Goal: Task Accomplishment & Management: Manage account settings

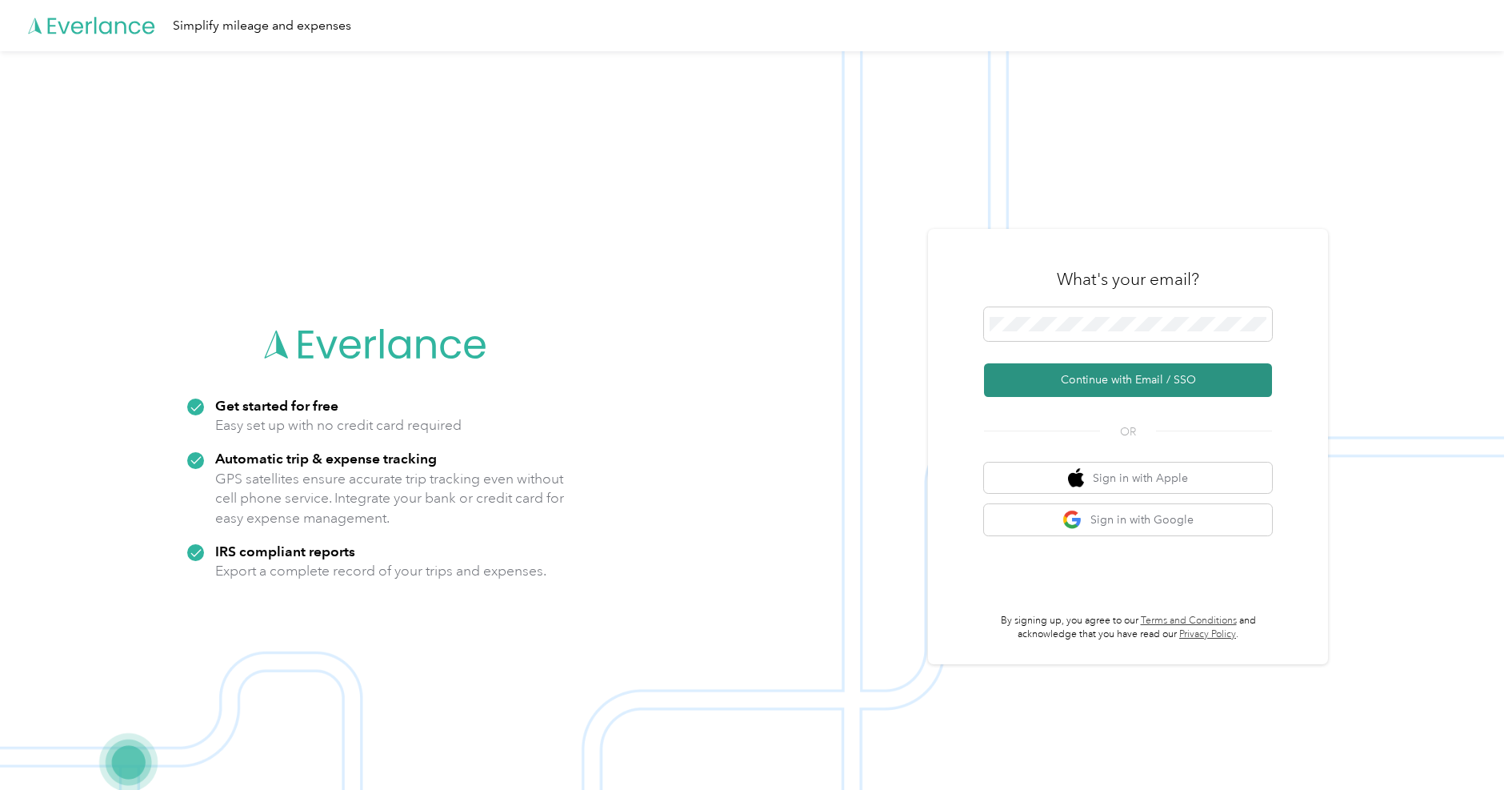
click at [1070, 374] on button "Continue with Email / SSO" at bounding box center [1127, 380] width 288 height 33
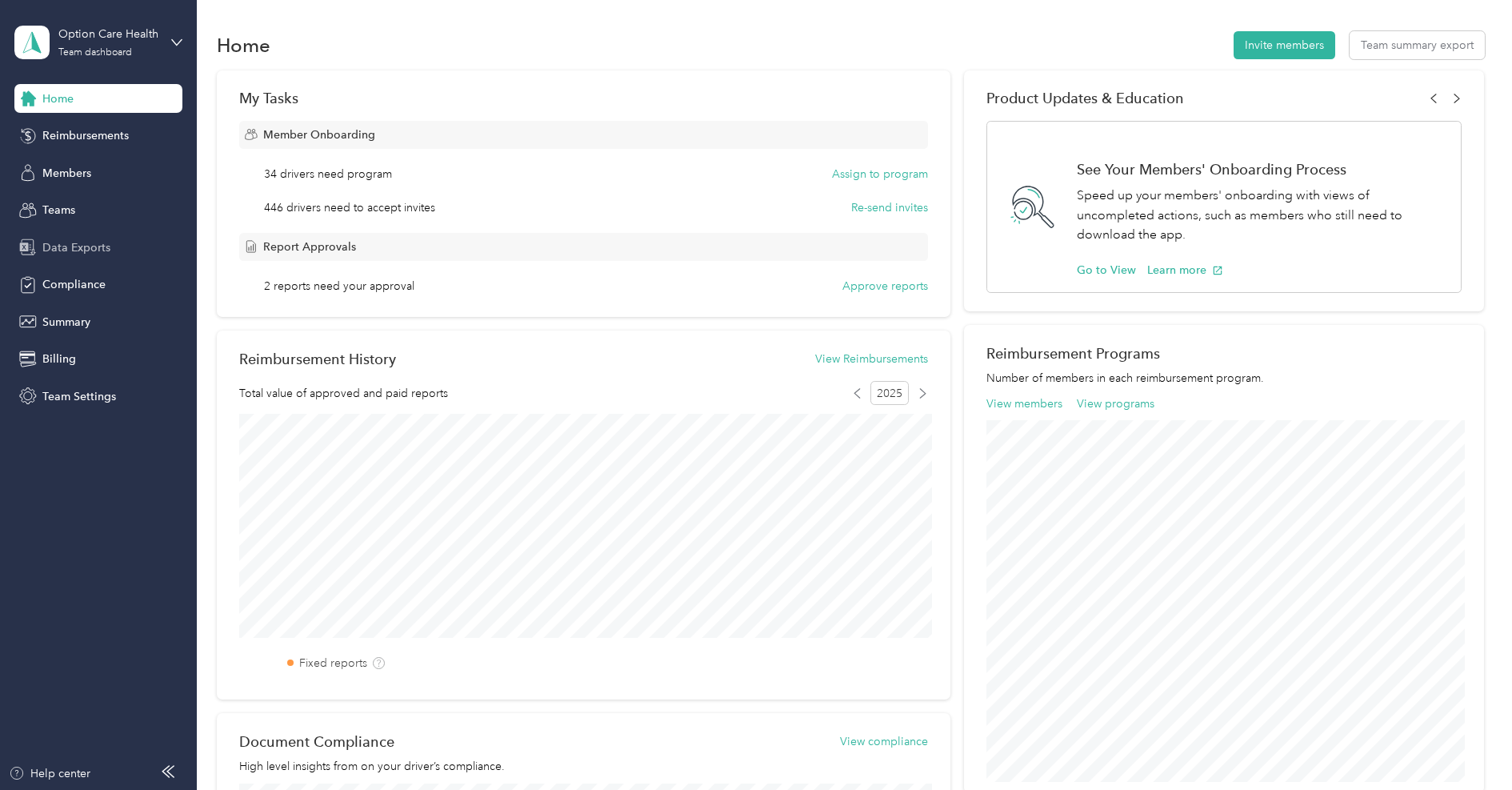
click at [87, 246] on span "Data Exports" at bounding box center [77, 248] width 68 height 17
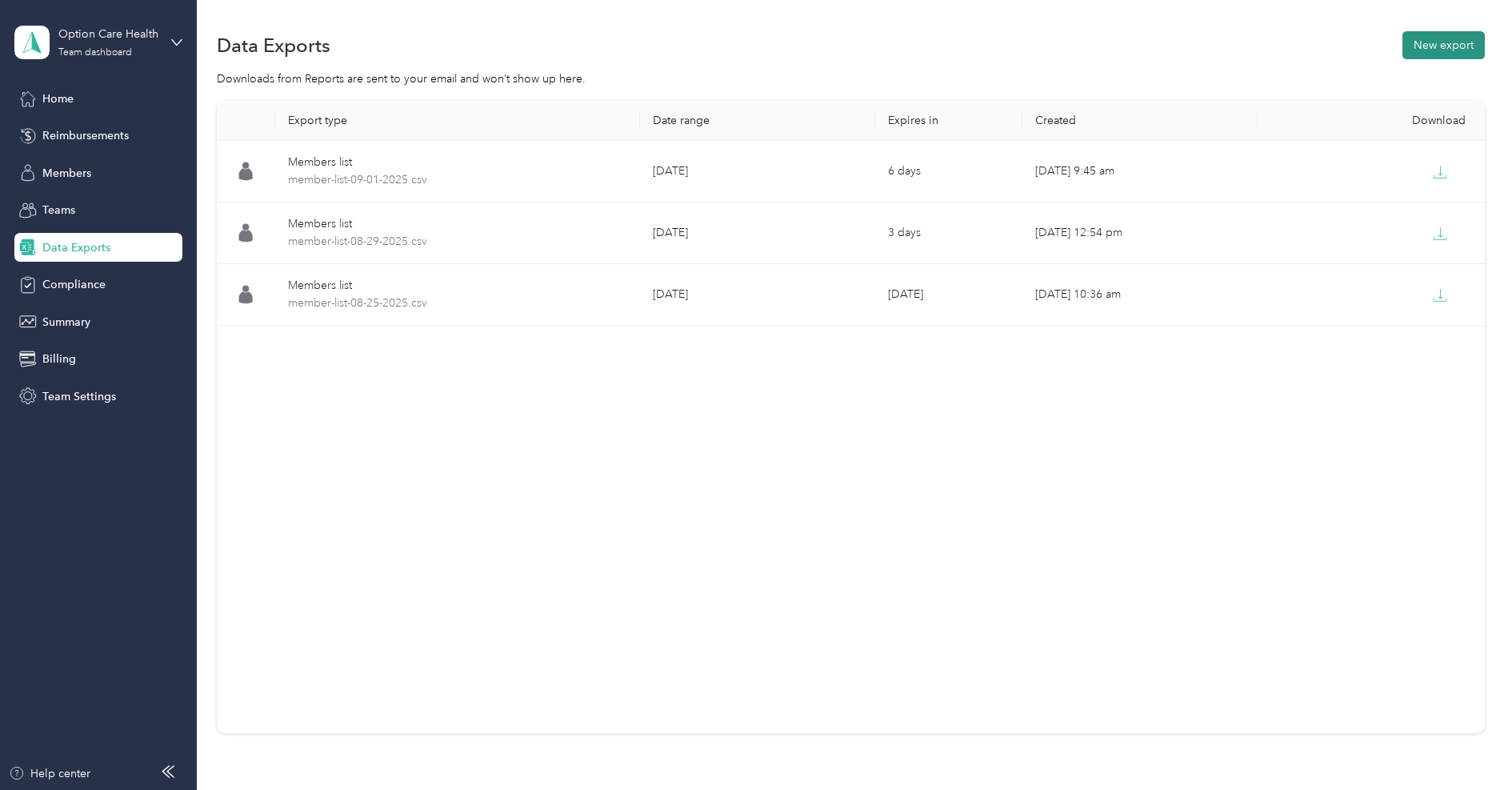
click at [1457, 42] on button "New export" at bounding box center [1443, 45] width 83 height 28
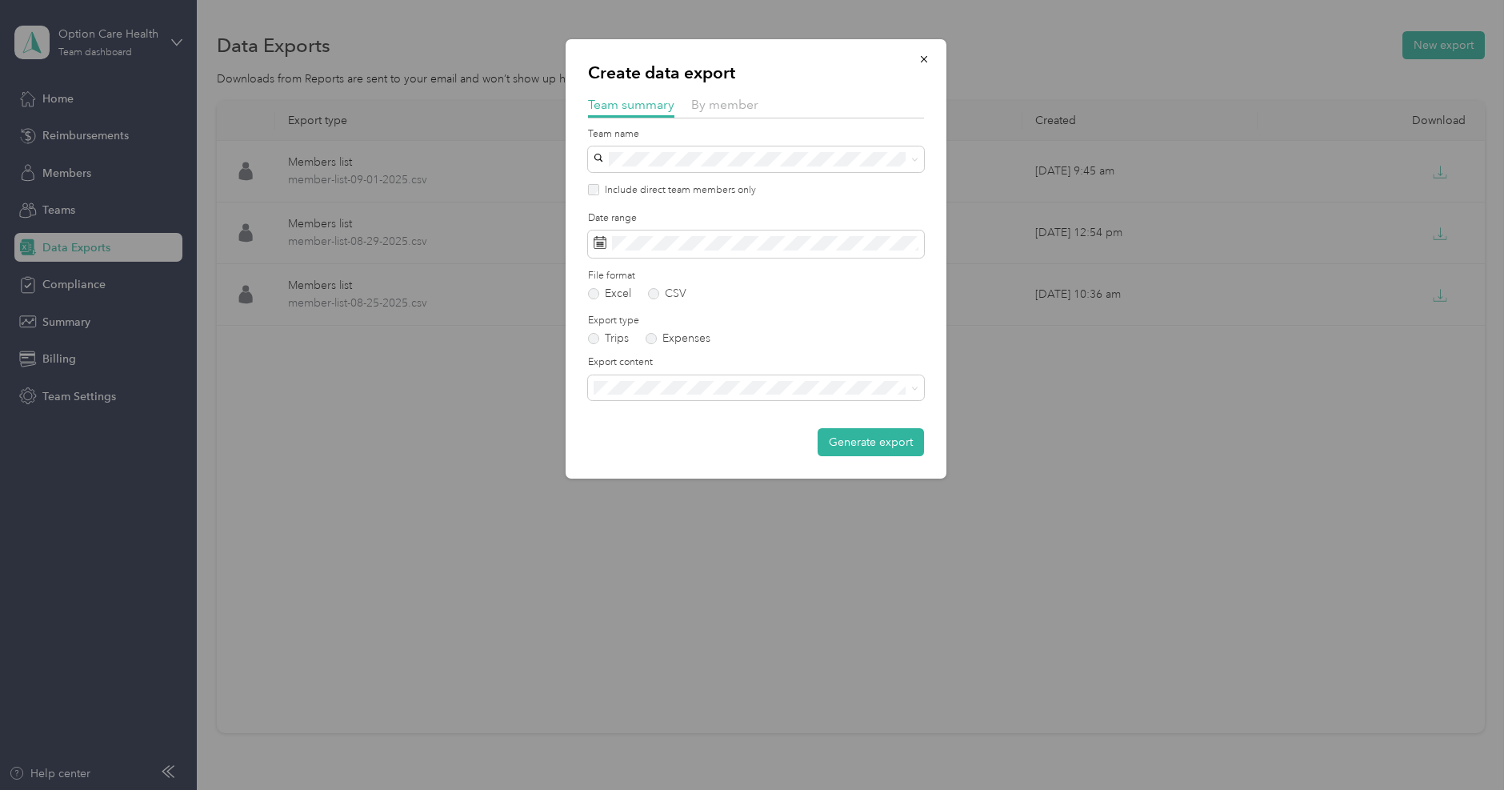
click at [850, 80] on p "Create data export" at bounding box center [756, 72] width 336 height 22
click at [739, 106] on span "By member" at bounding box center [724, 105] width 67 height 15
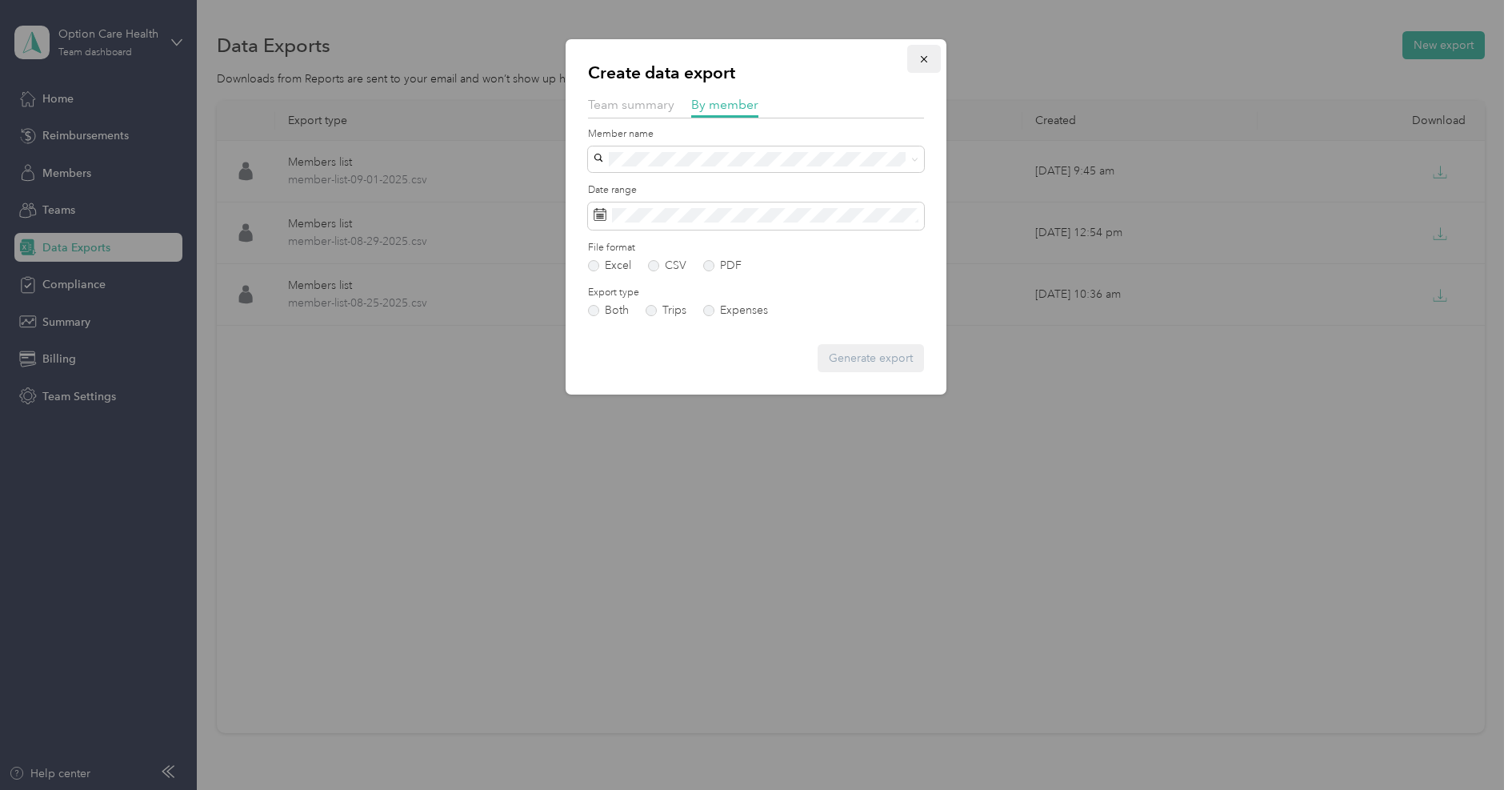
click at [925, 60] on icon "button" at bounding box center [924, 60] width 7 height 7
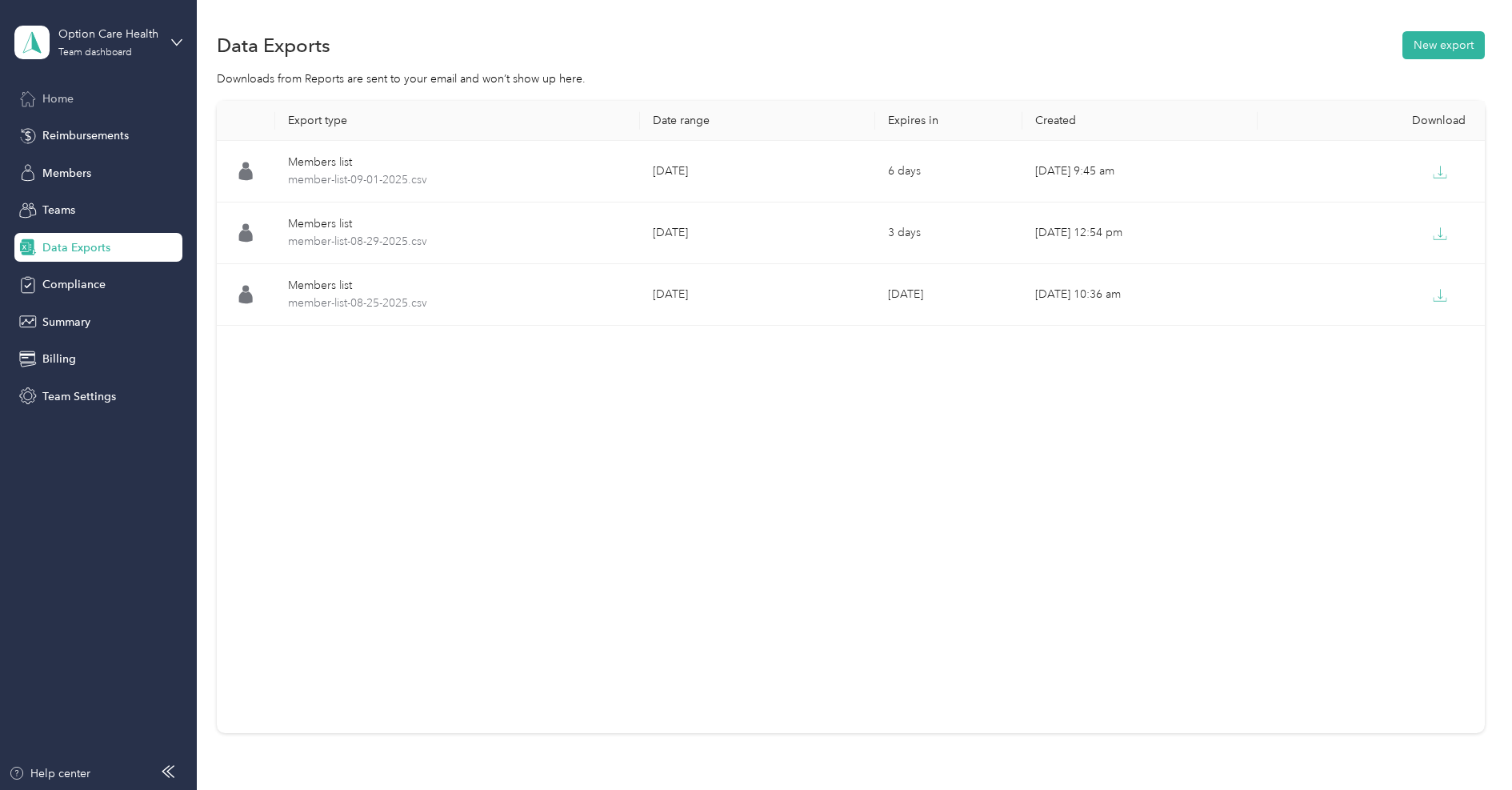
click at [88, 101] on div "Home" at bounding box center [98, 99] width 168 height 29
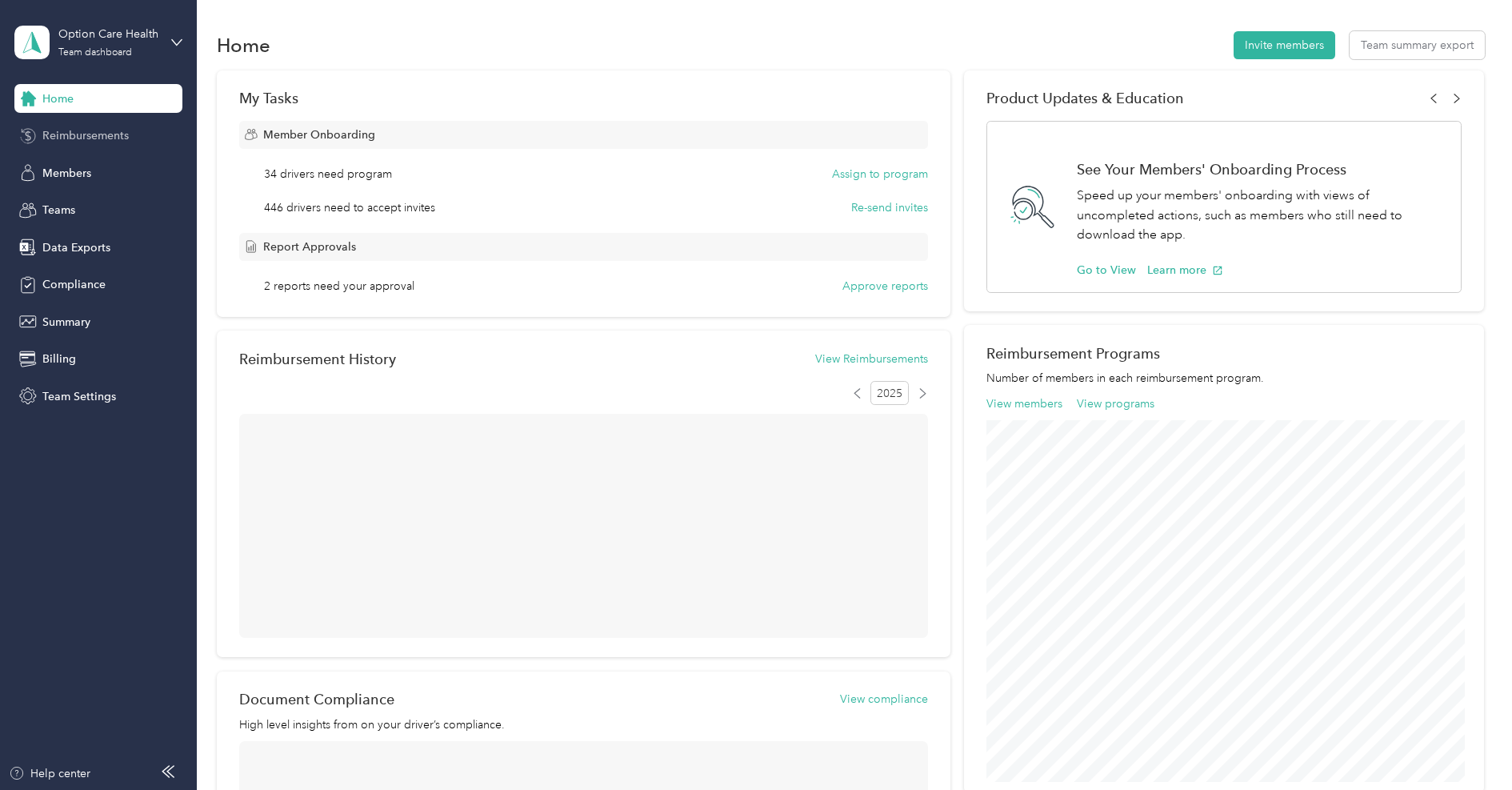
click at [88, 139] on span "Reimbursements" at bounding box center [86, 135] width 87 height 17
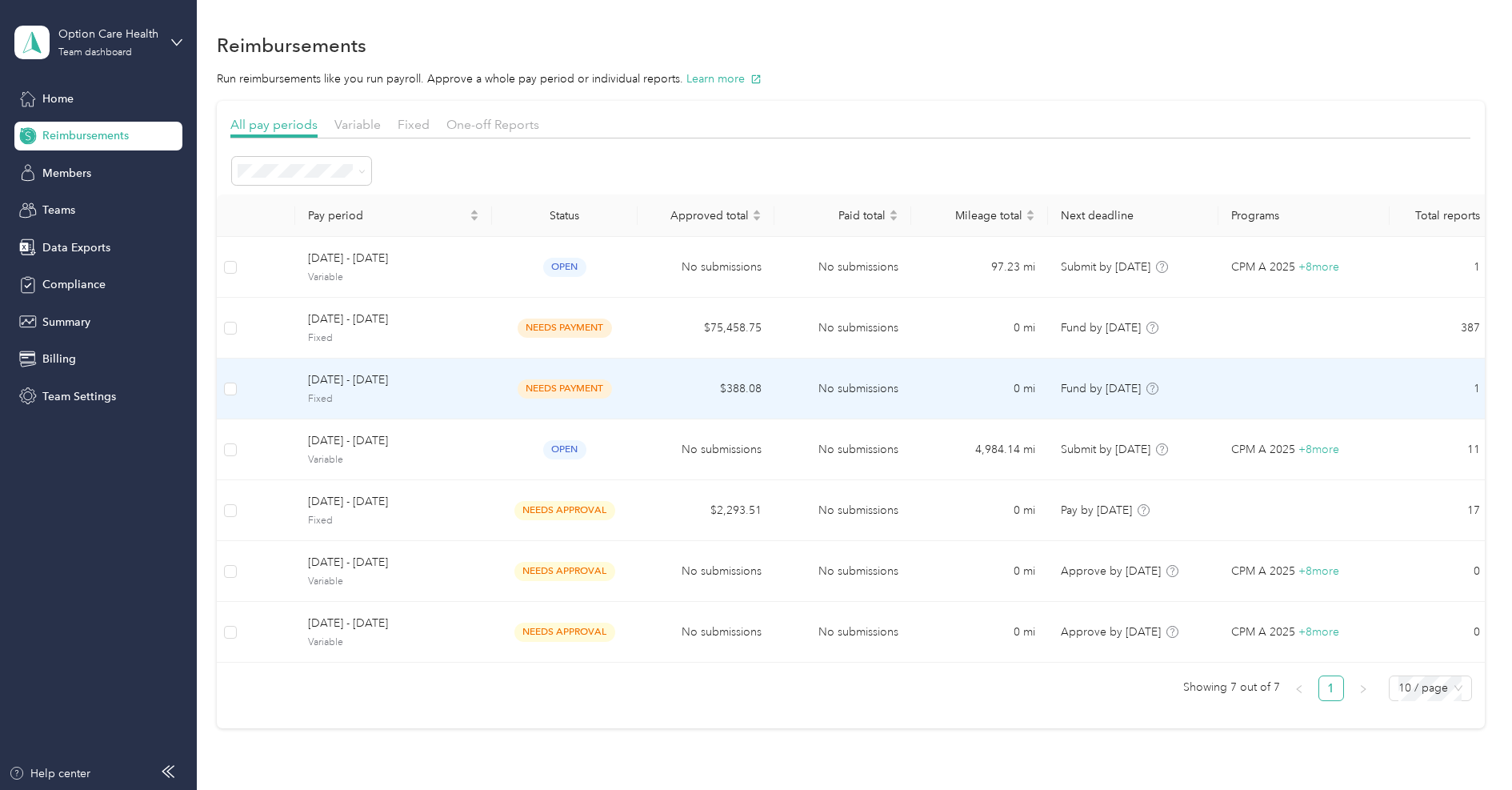
click at [462, 367] on td "[DATE] - [DATE] Fixed" at bounding box center [393, 388] width 197 height 60
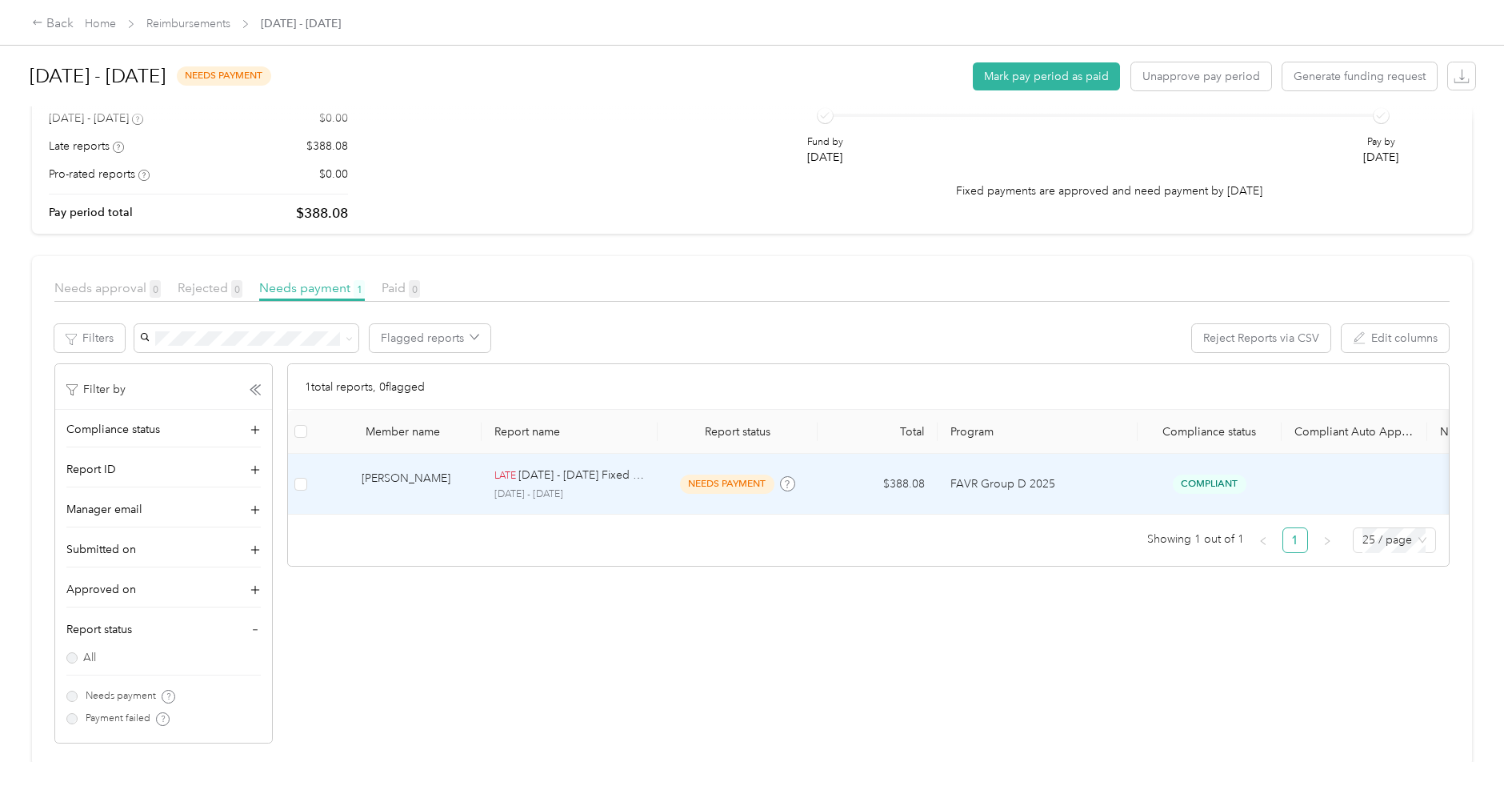
scroll to position [145, 0]
click at [521, 484] on p "[DATE] - [DATE] Fixed Payment" at bounding box center [581, 478] width 127 height 18
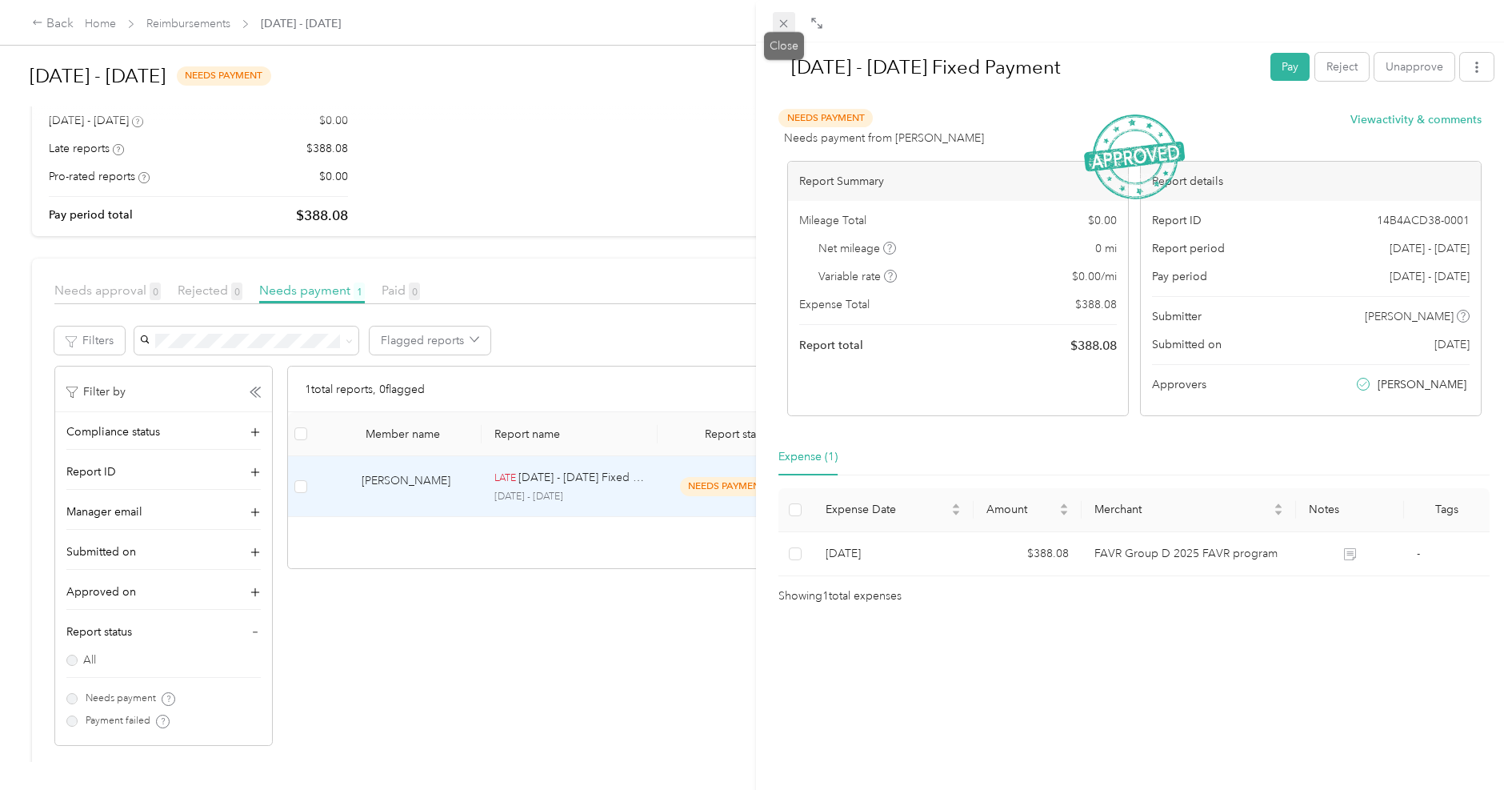
click at [780, 28] on icon at bounding box center [784, 24] width 14 height 14
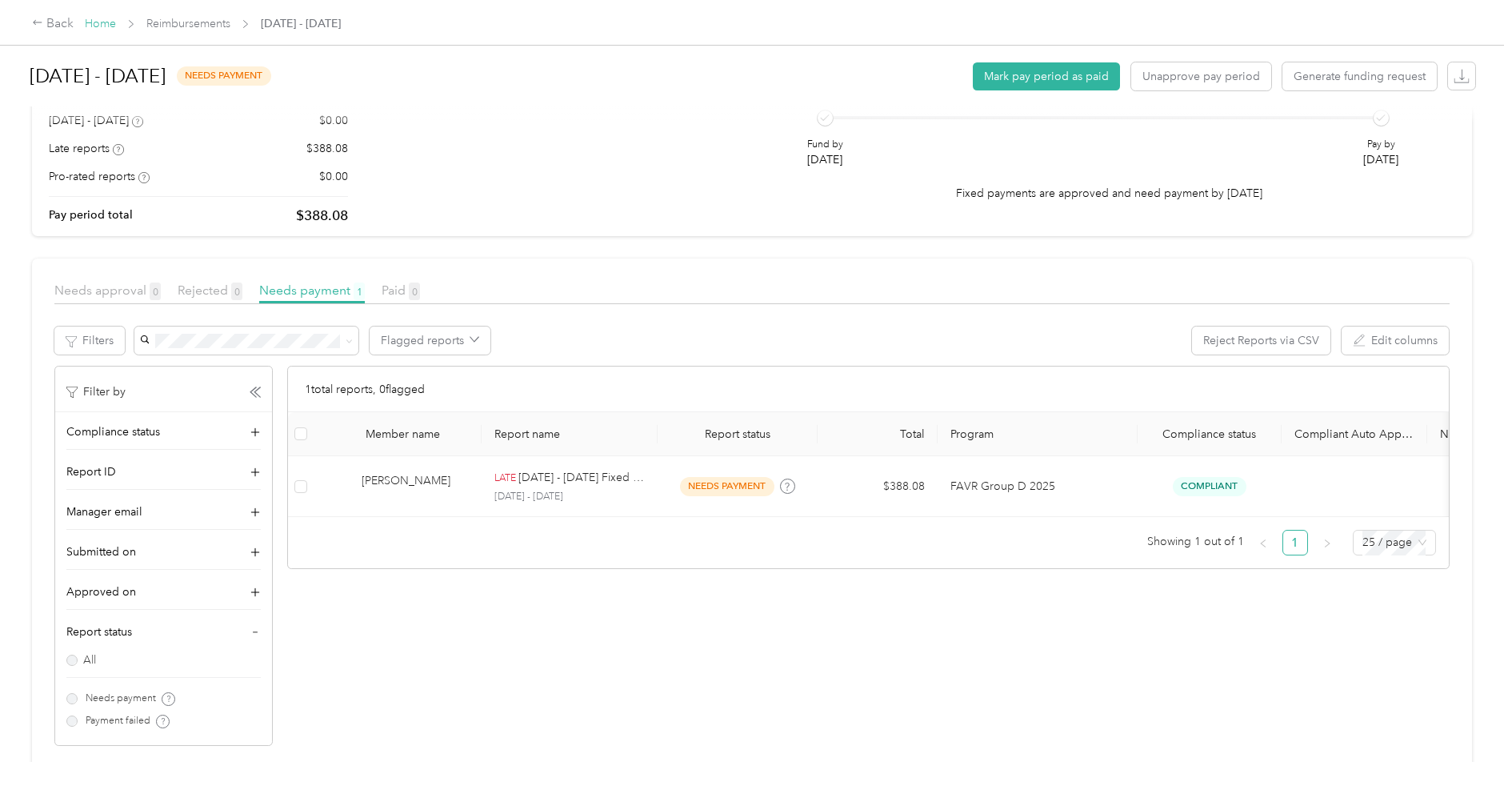
click at [103, 21] on link "Home" at bounding box center [100, 24] width 31 height 14
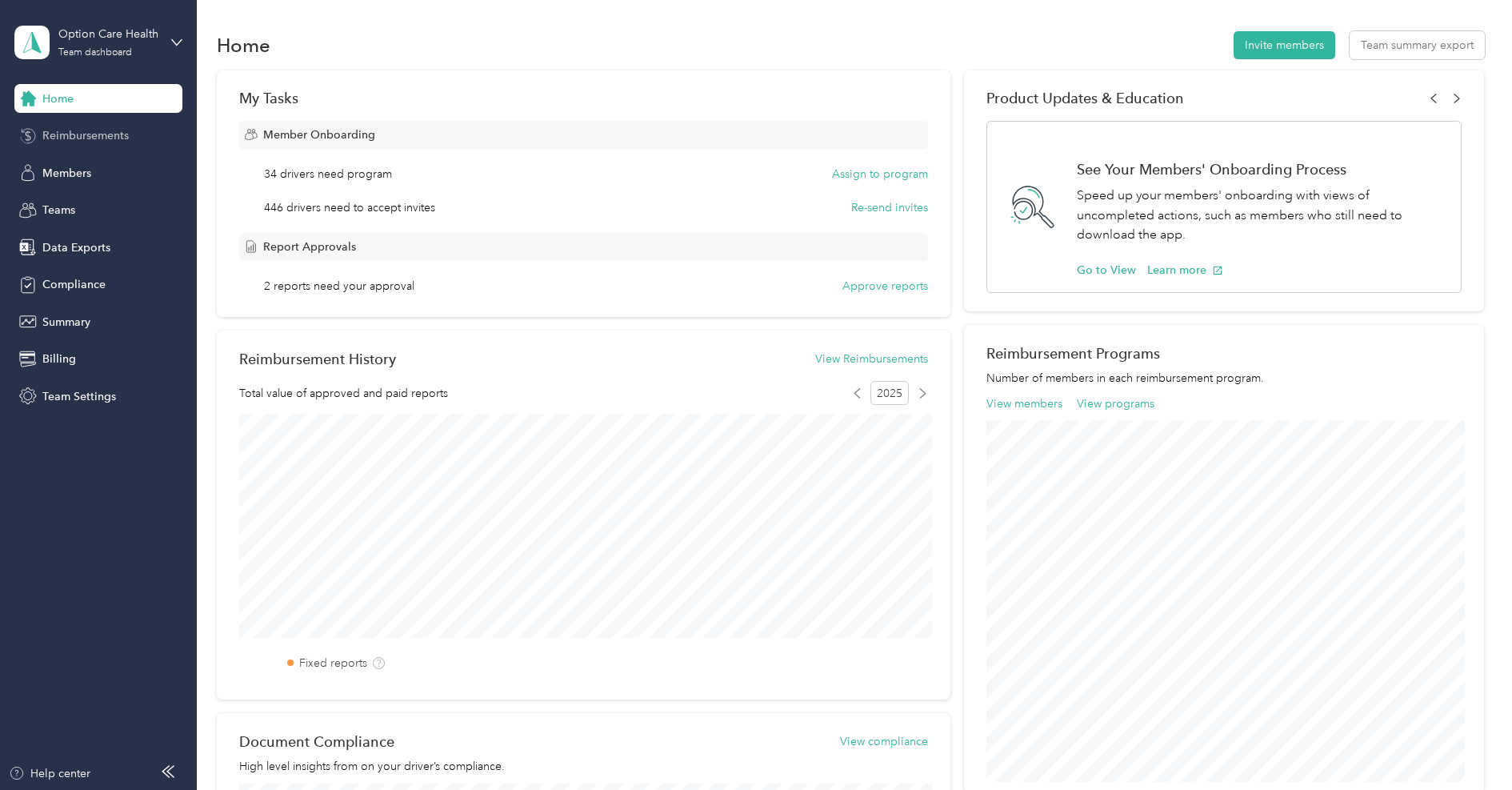
click at [104, 130] on span "Reimbursements" at bounding box center [86, 135] width 87 height 17
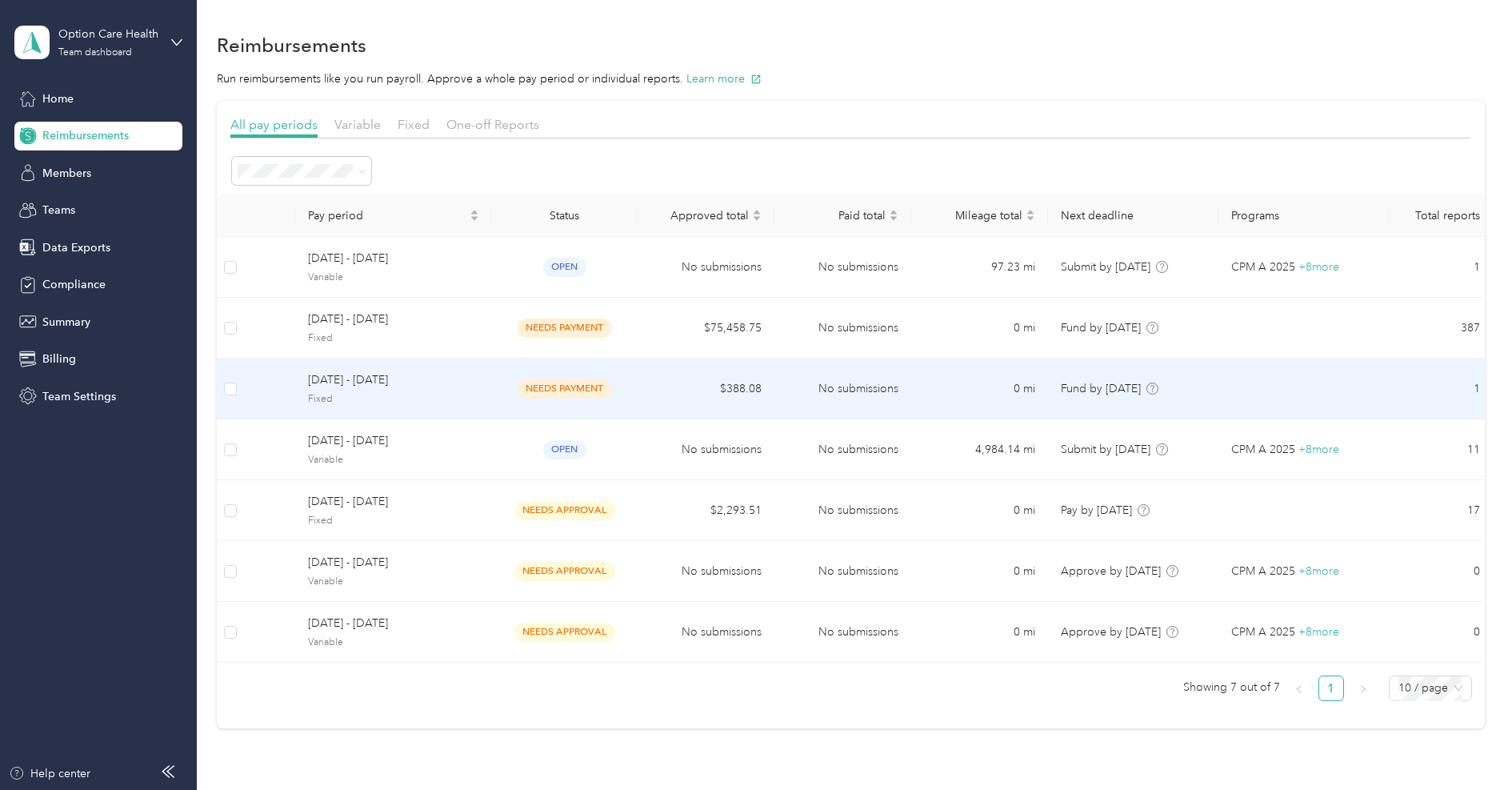
click at [397, 392] on span "Fixed" at bounding box center [393, 399] width 171 height 14
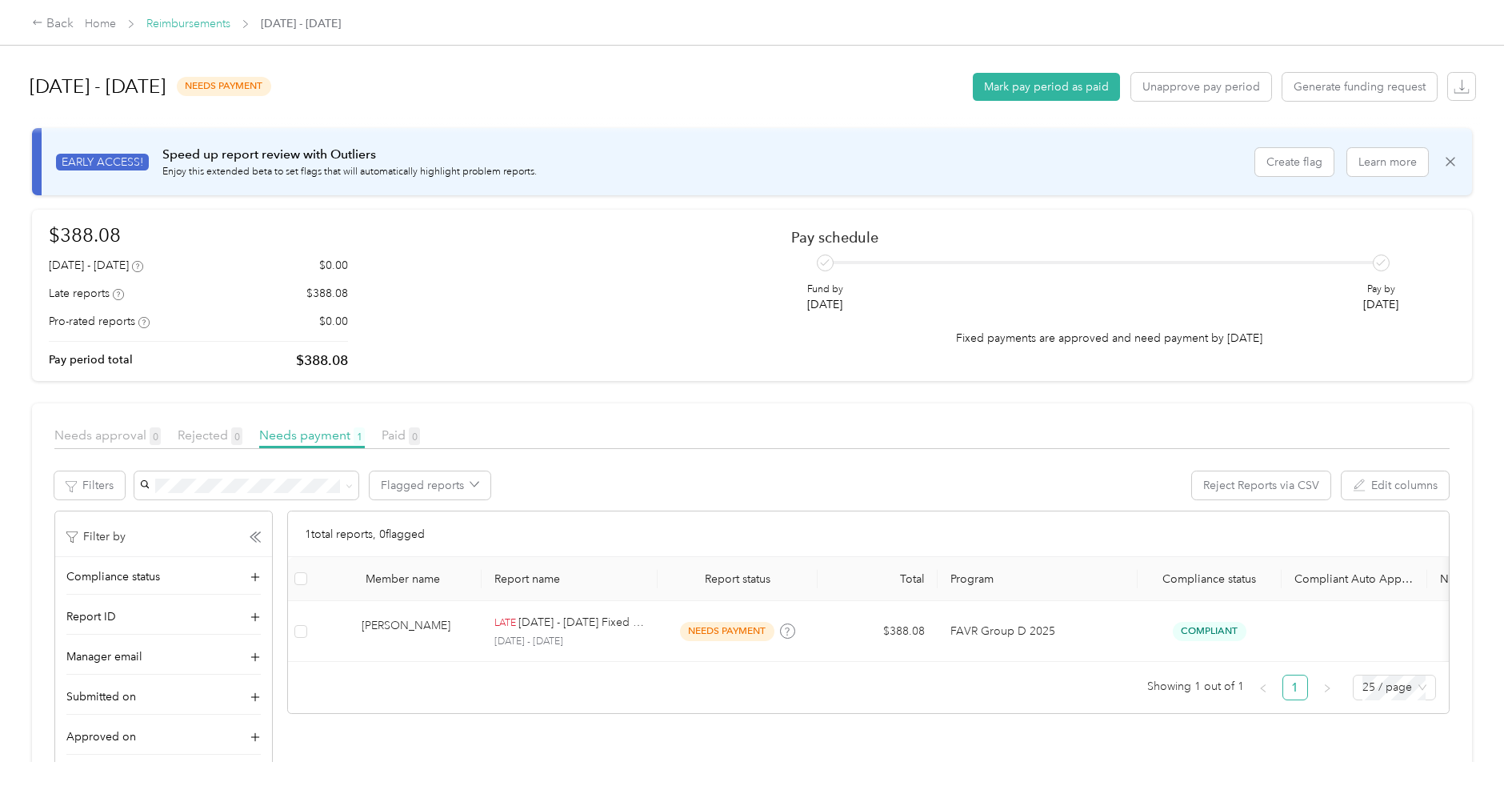
click at [201, 25] on link "Reimbursements" at bounding box center [188, 24] width 84 height 14
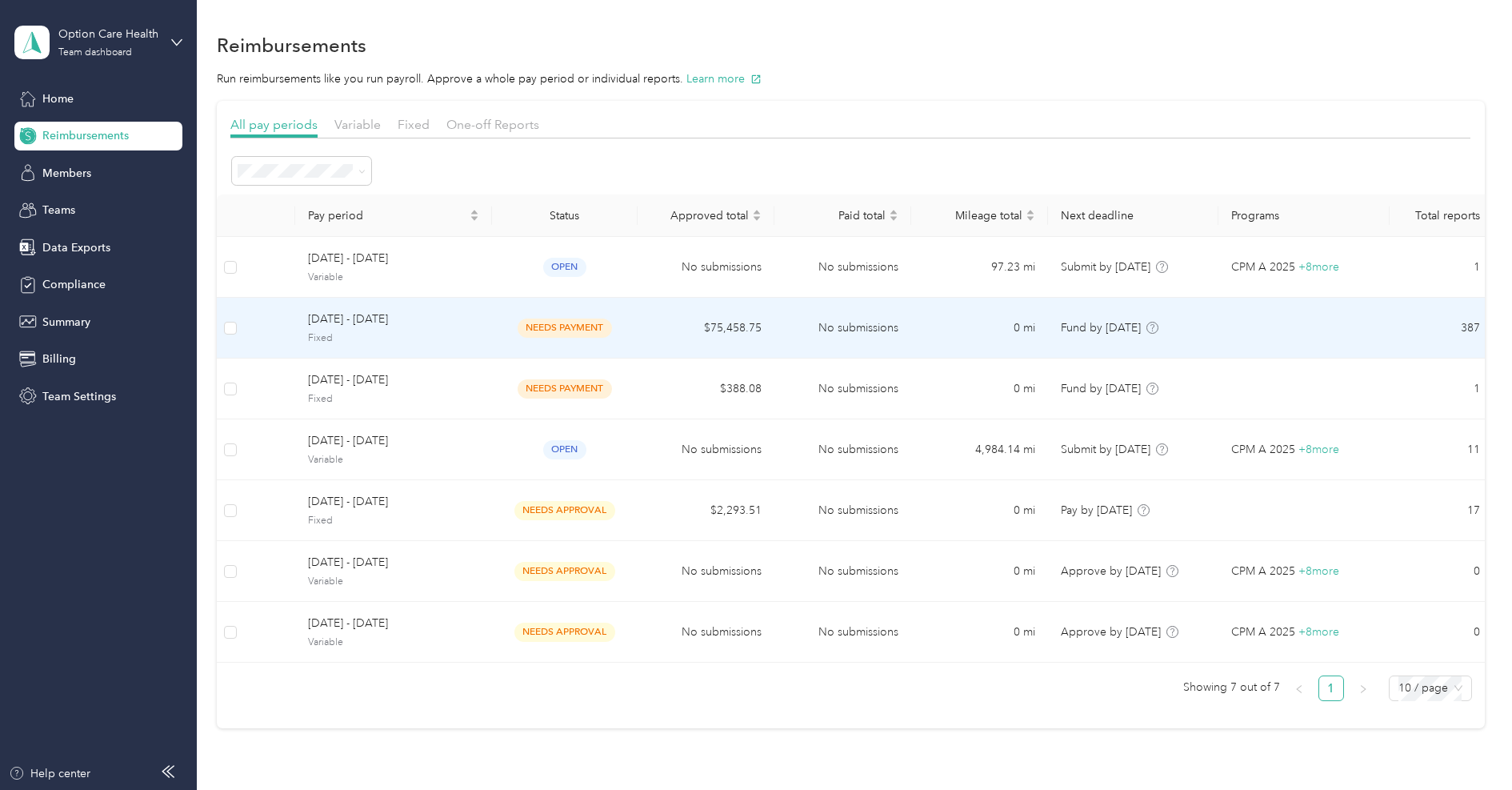
click at [364, 329] on div "[DATE] - [DATE] Fixed" at bounding box center [393, 328] width 171 height 34
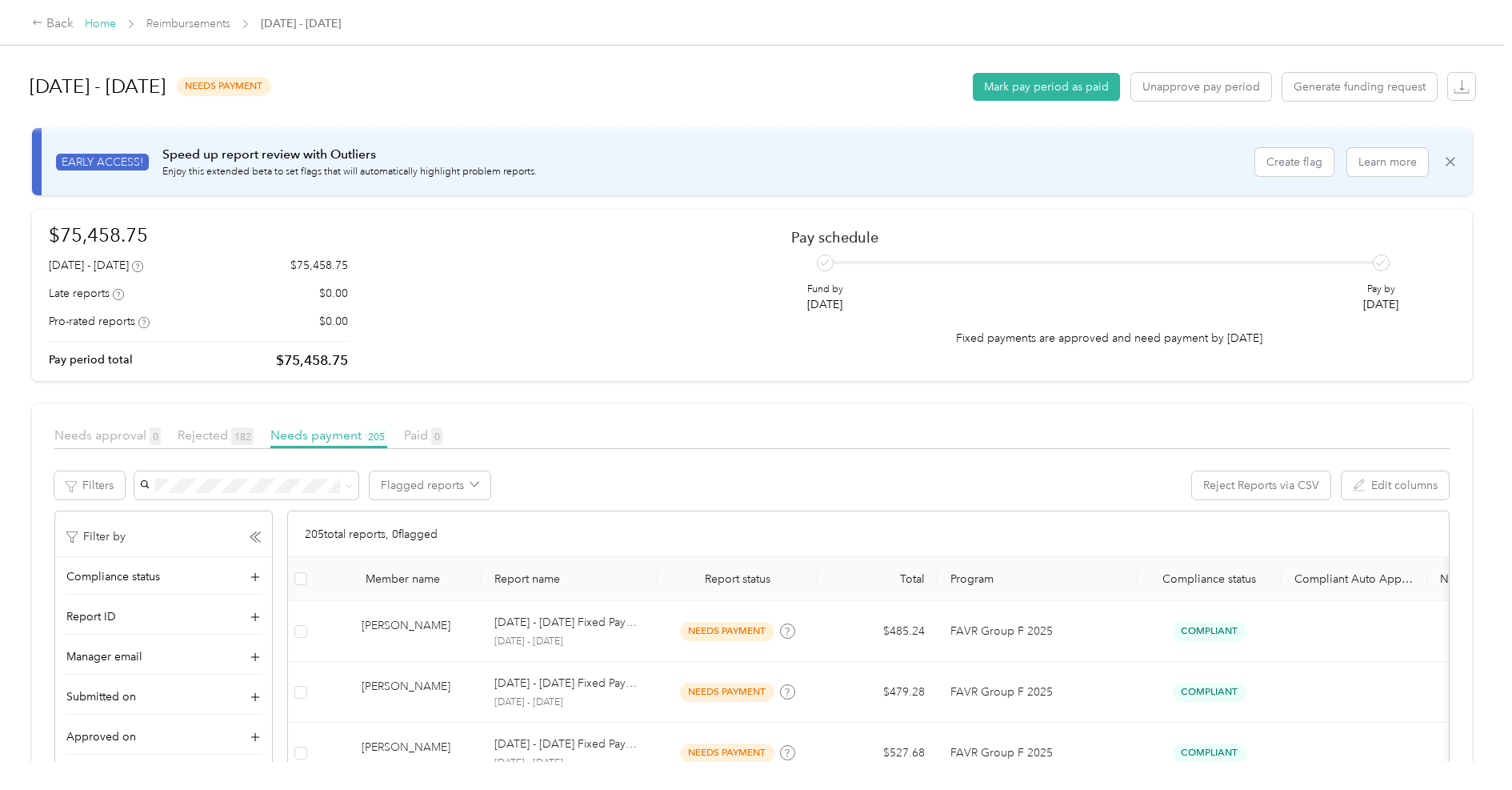
click at [104, 20] on link "Home" at bounding box center [100, 24] width 31 height 14
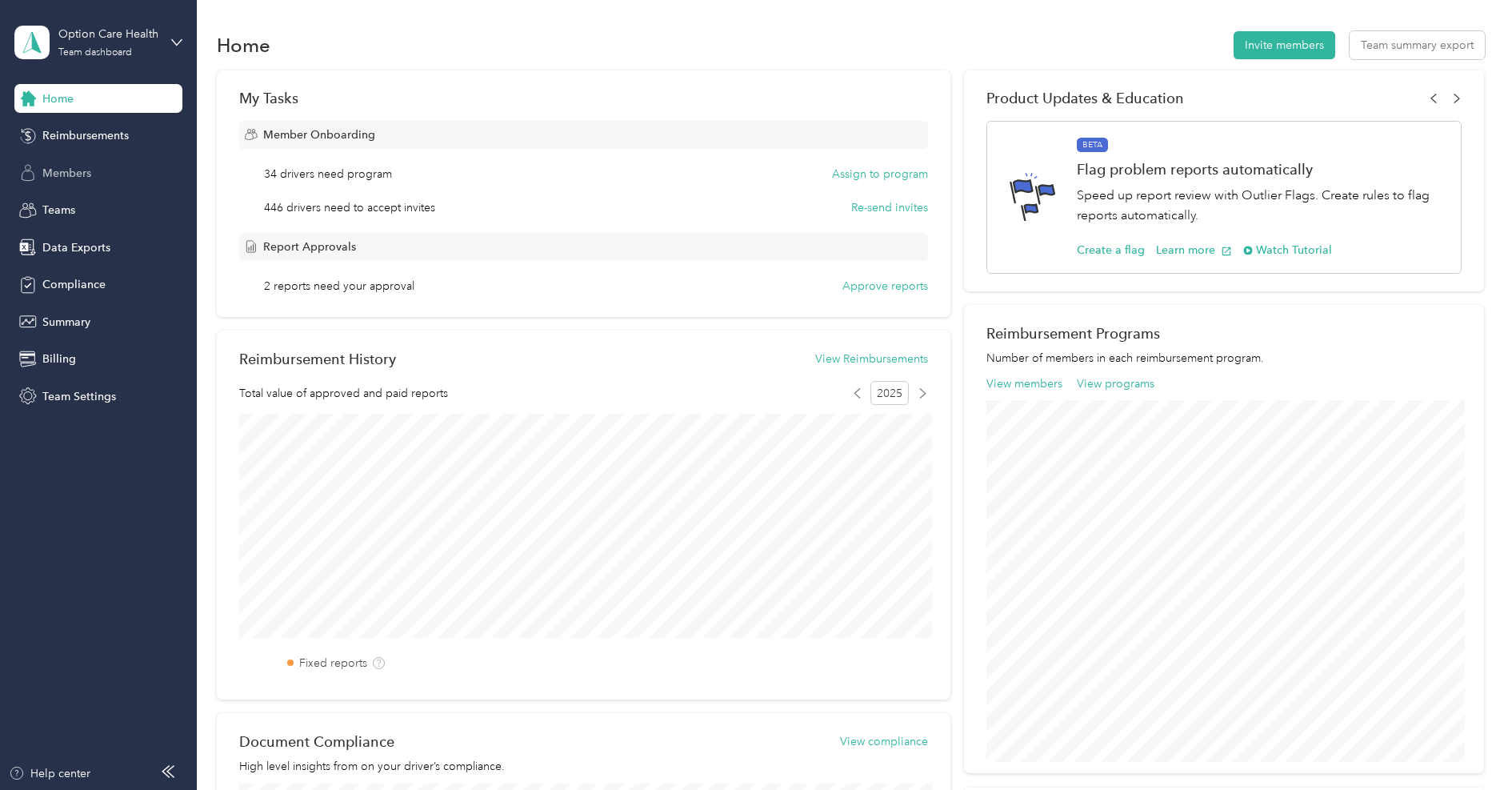
click at [77, 173] on span "Members" at bounding box center [66, 174] width 48 height 17
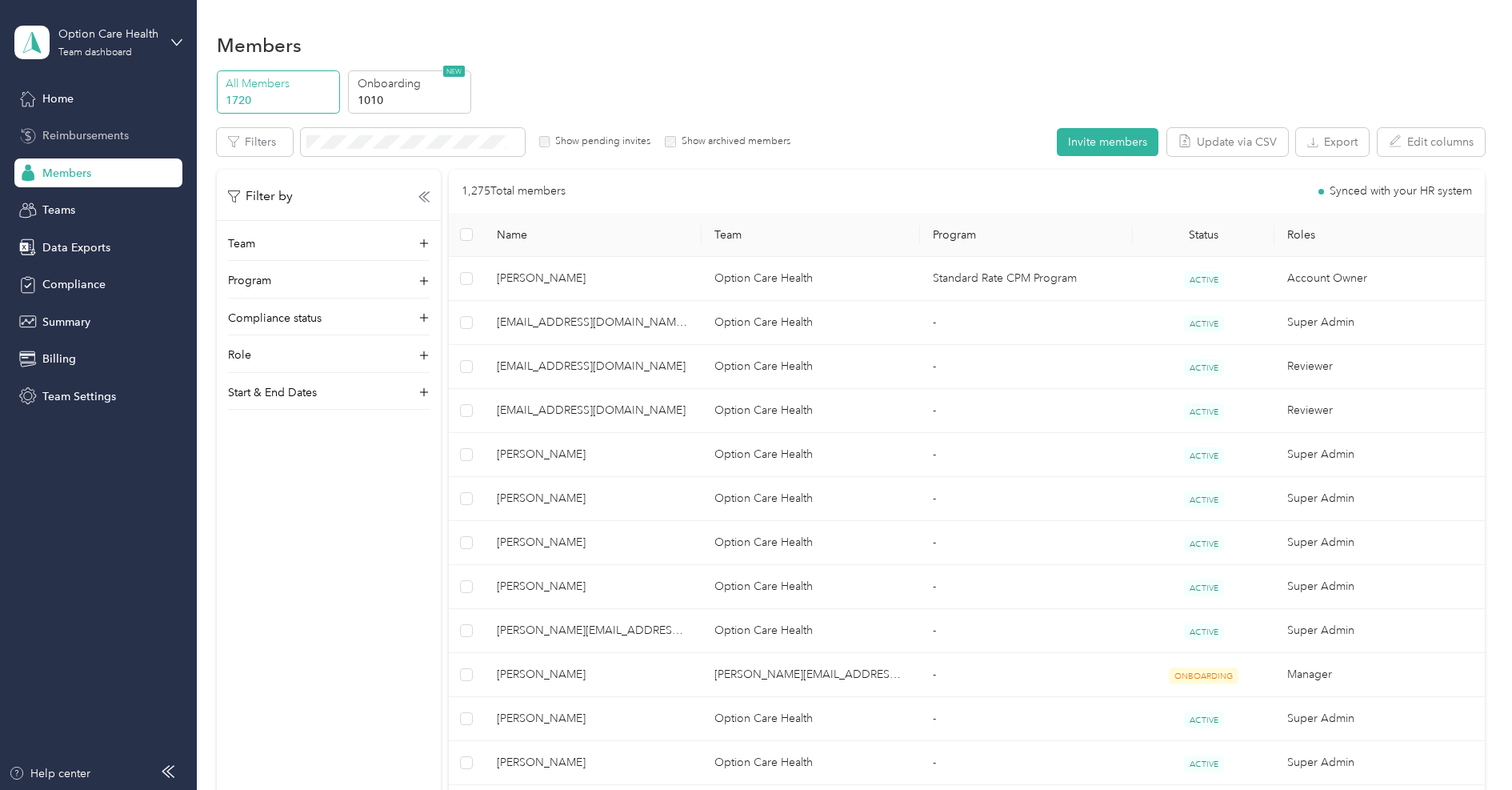
click at [88, 129] on span "Reimbursements" at bounding box center [86, 135] width 87 height 17
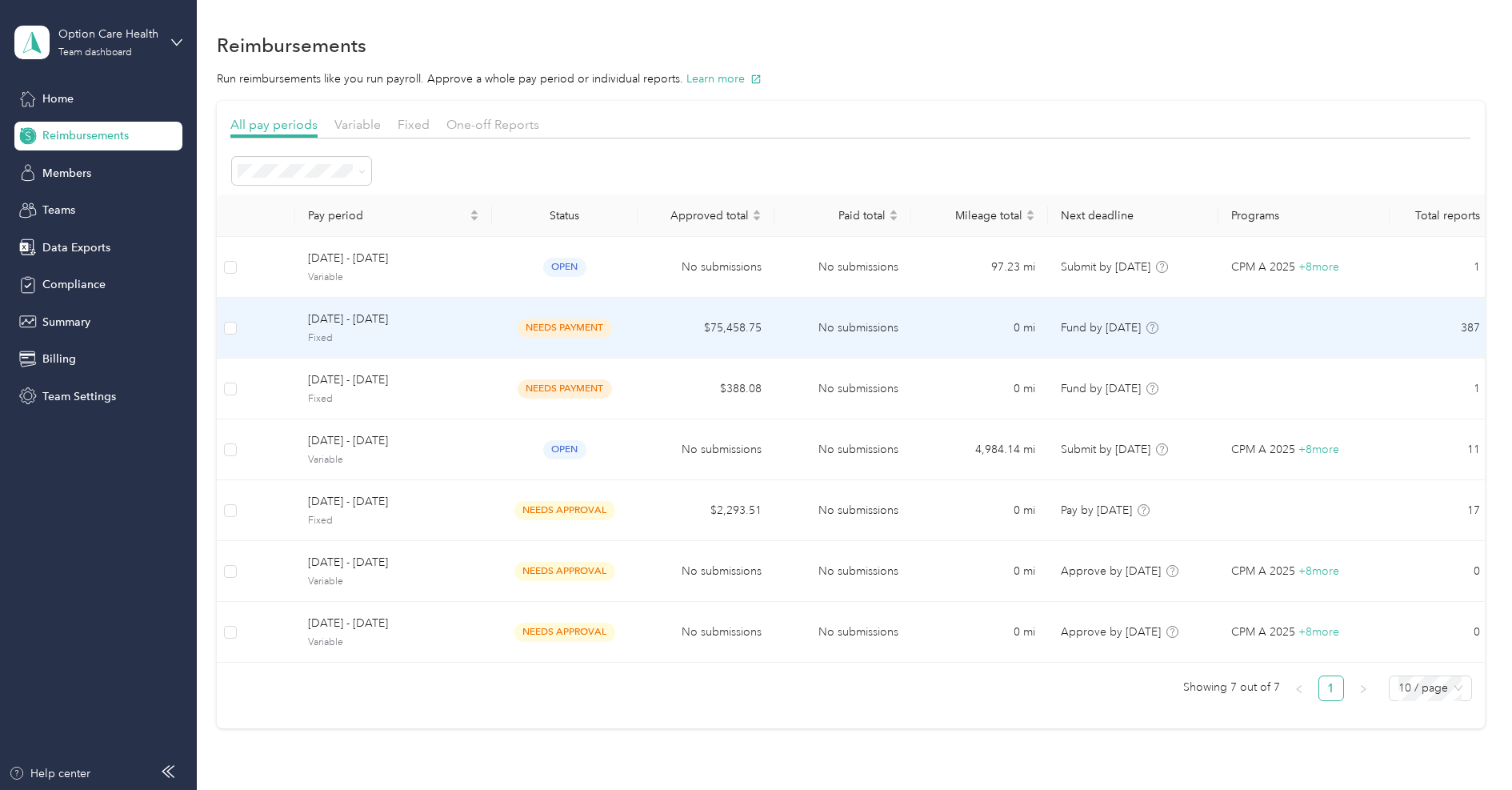
click at [349, 328] on div "[DATE] - [DATE] Fixed" at bounding box center [393, 328] width 171 height 34
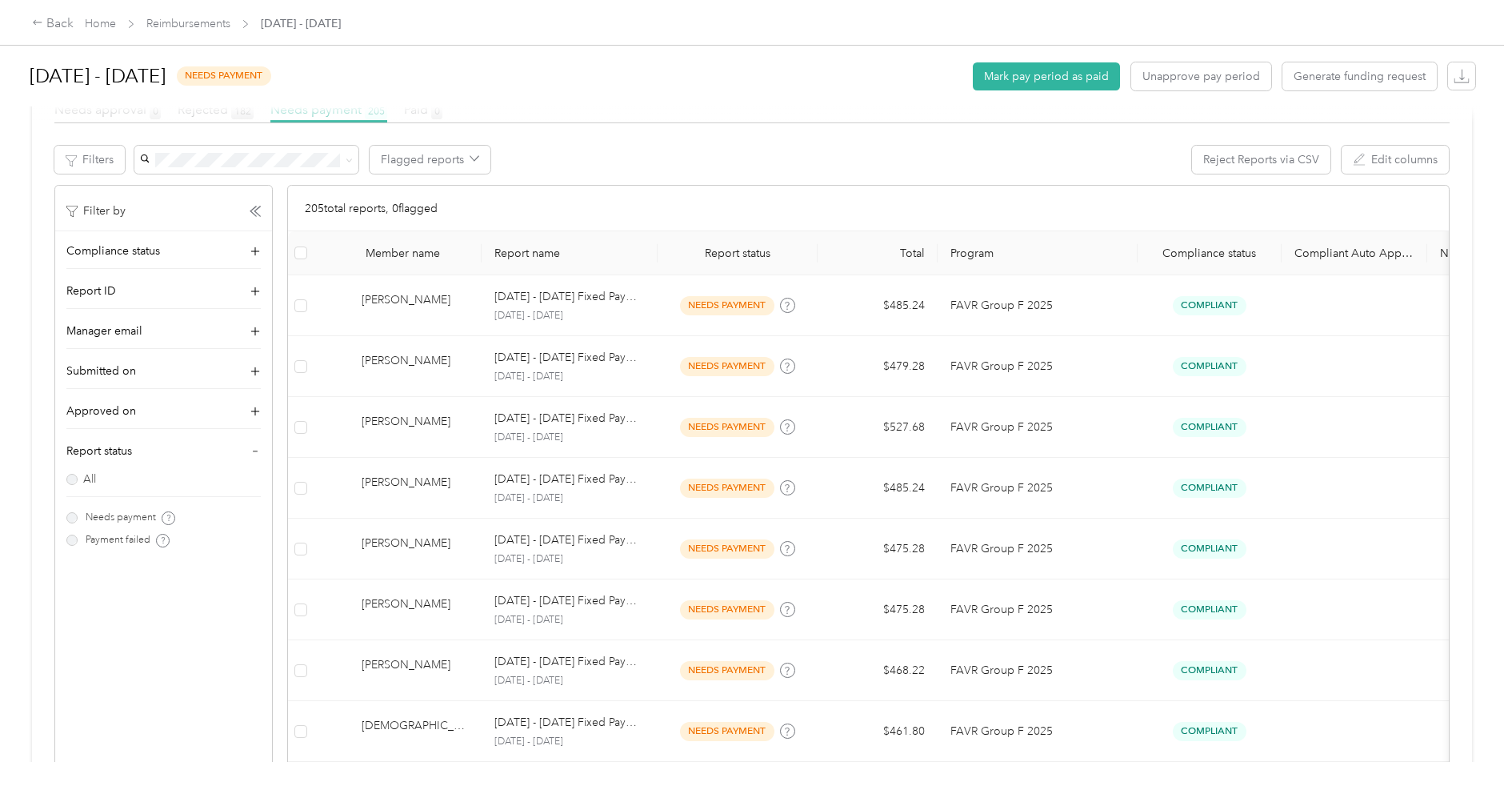
scroll to position [328, 0]
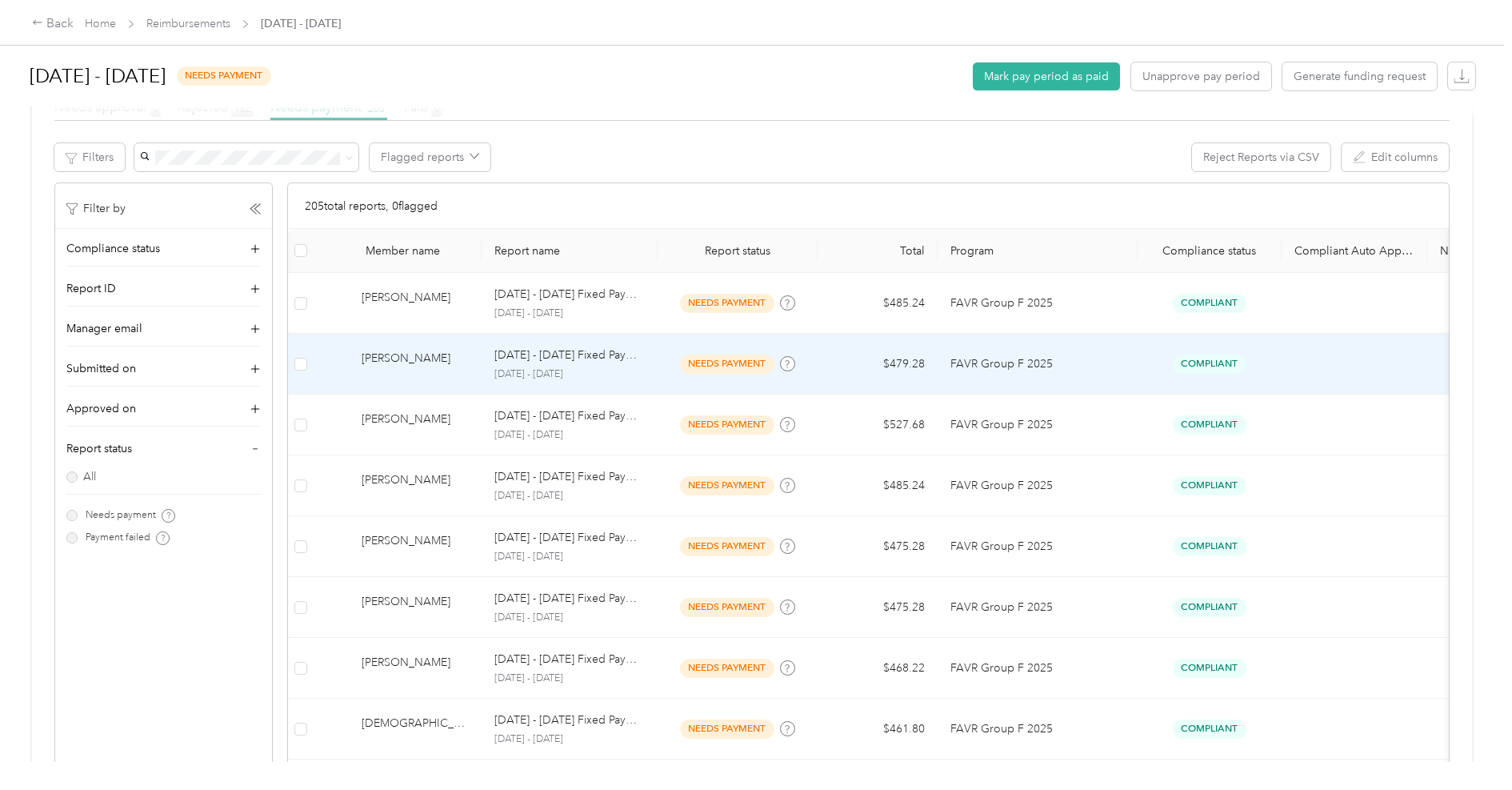
click at [503, 354] on p "[DATE] - [DATE] Fixed Payment" at bounding box center [569, 355] width 151 height 18
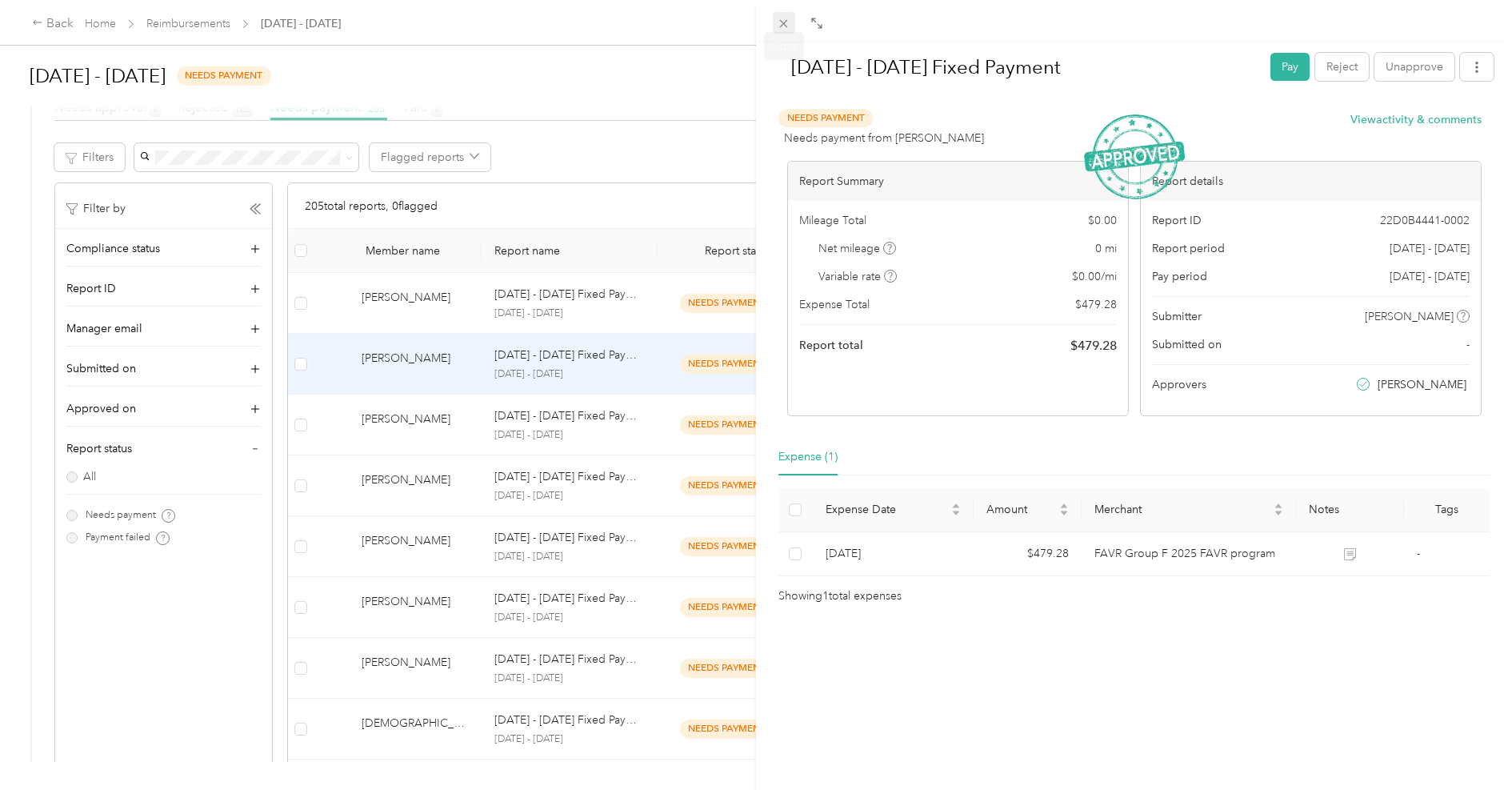
click at [788, 23] on icon at bounding box center [784, 24] width 14 height 14
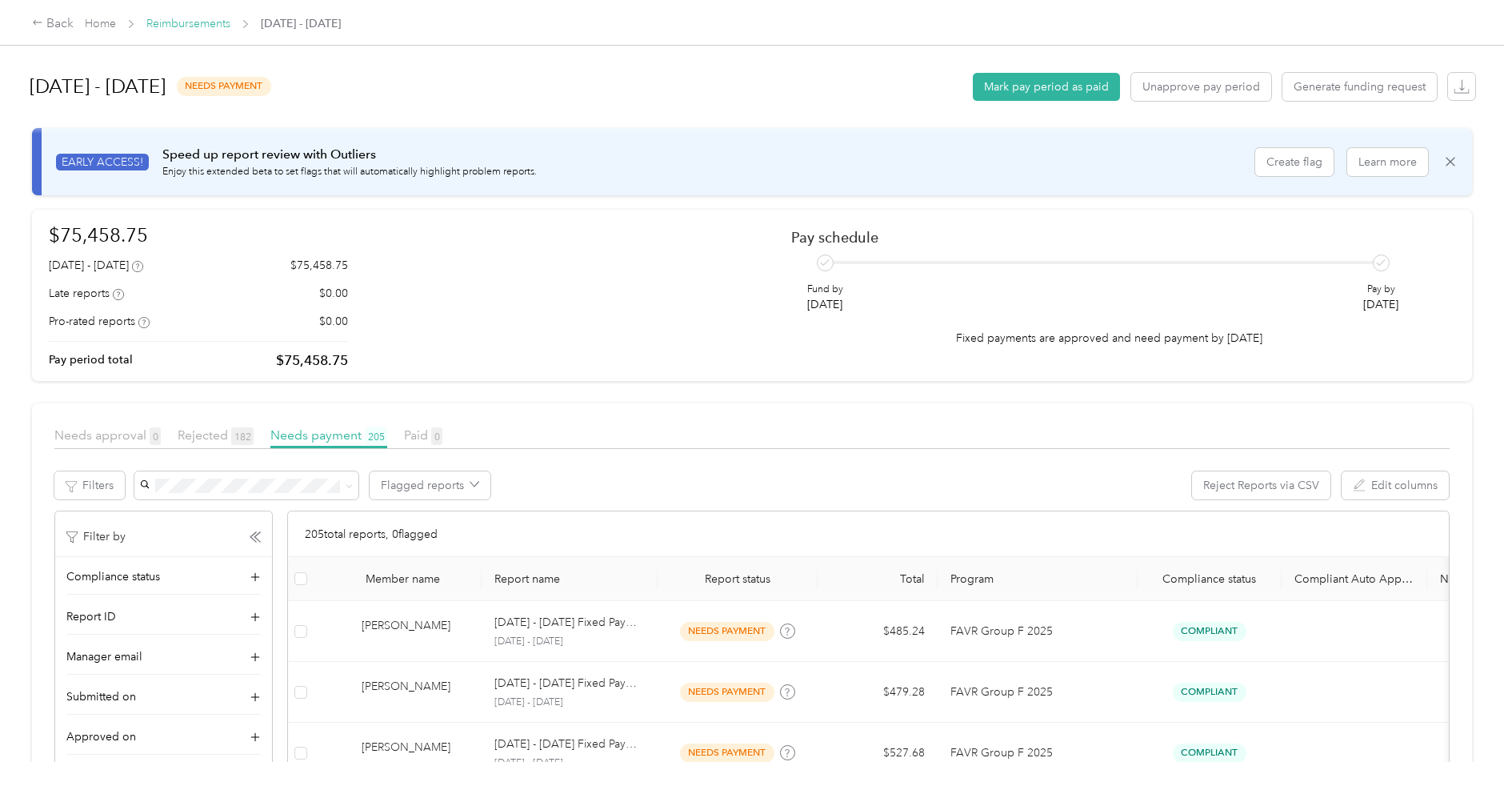
click at [176, 24] on link "Reimbursements" at bounding box center [188, 24] width 84 height 14
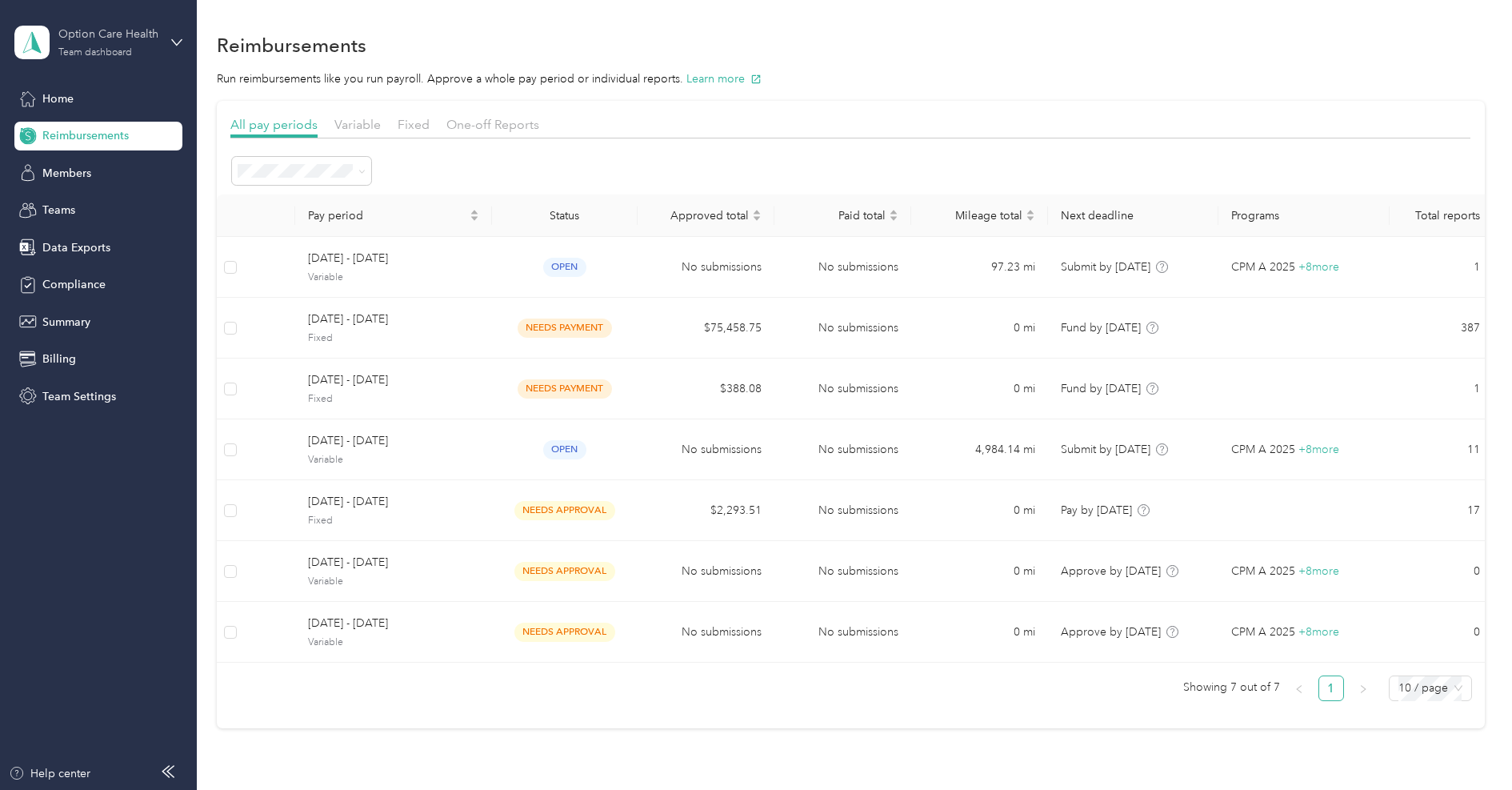
click at [94, 49] on div "Team dashboard" at bounding box center [95, 52] width 73 height 9
click at [73, 204] on div "Log out" at bounding box center [60, 204] width 61 height 17
